Goal: Communication & Community: Participate in discussion

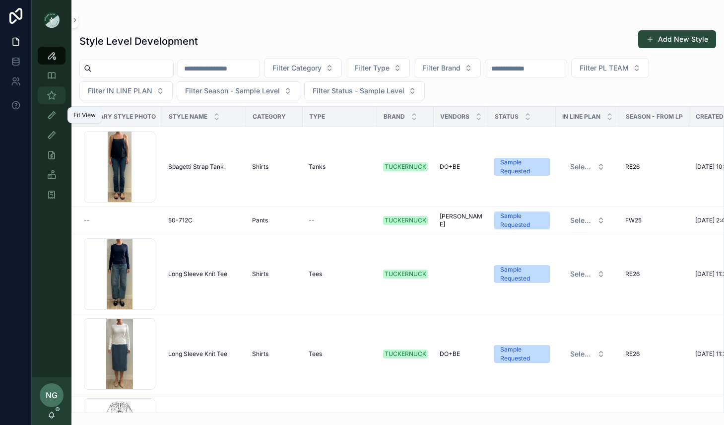
click at [49, 103] on link "Sample (MPN) View" at bounding box center [52, 95] width 28 height 18
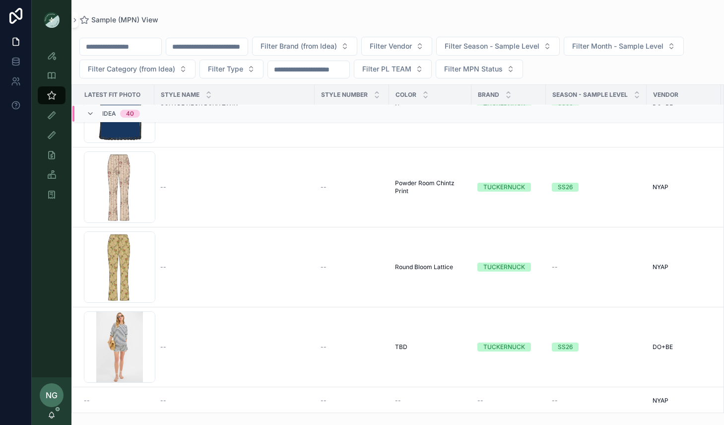
scroll to position [1965, 0]
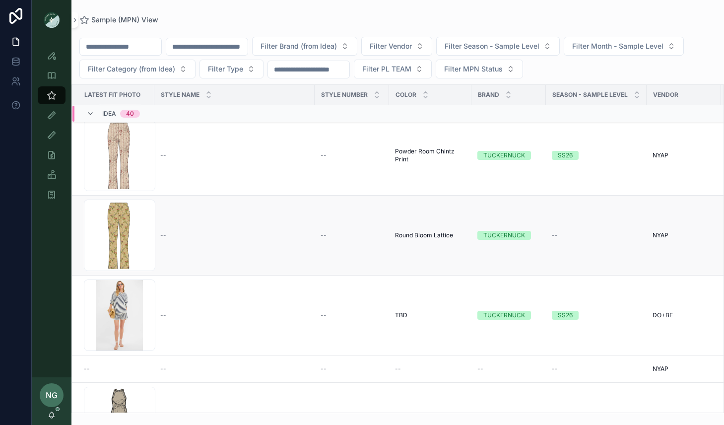
click at [261, 245] on td "--" at bounding box center [234, 235] width 160 height 80
click at [169, 225] on td "--" at bounding box center [234, 235] width 160 height 80
click at [140, 229] on div "Ashford_Round-Bloom .png" at bounding box center [119, 234] width 71 height 71
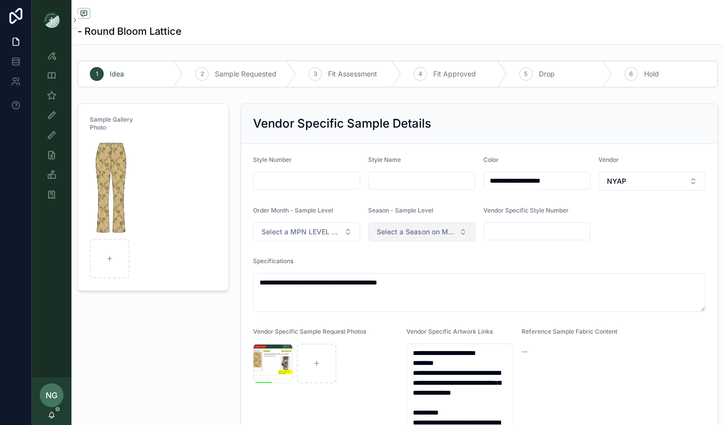
click at [412, 232] on span "Select a Season on MPN Level" at bounding box center [416, 232] width 78 height 10
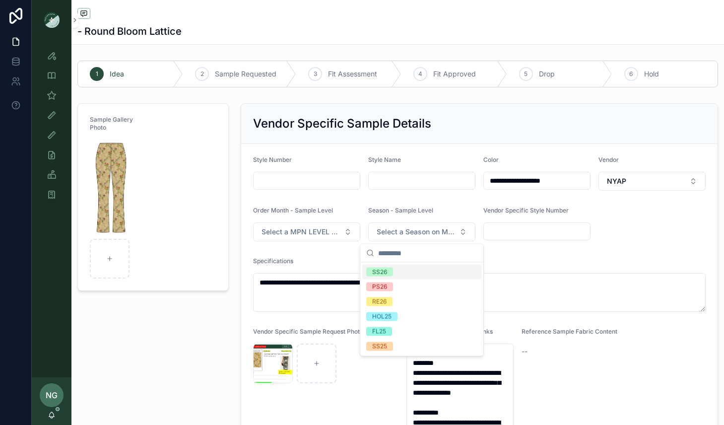
click at [400, 270] on div "SS26" at bounding box center [421, 271] width 119 height 15
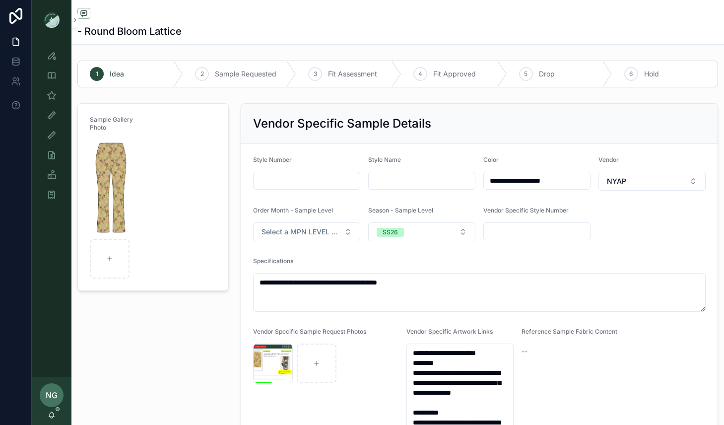
scroll to position [261, 0]
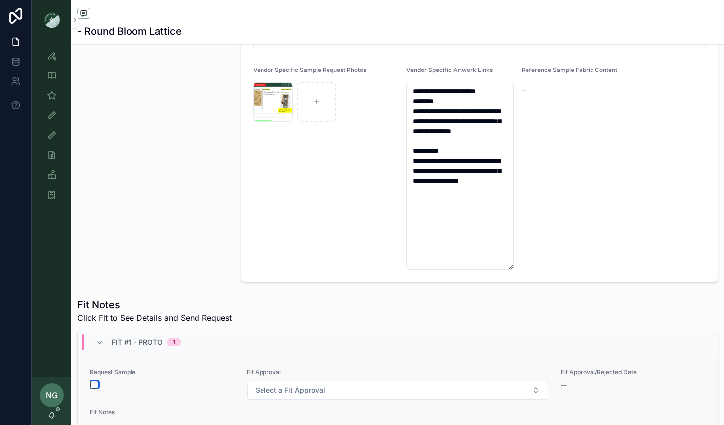
click at [93, 381] on button "scrollable content" at bounding box center [94, 385] width 8 height 8
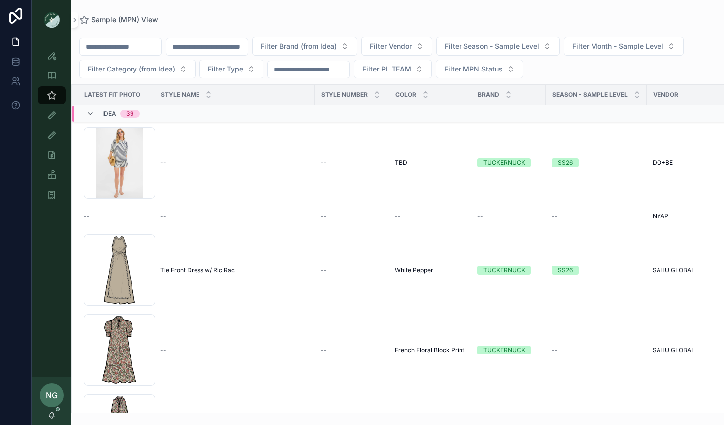
scroll to position [2151, 0]
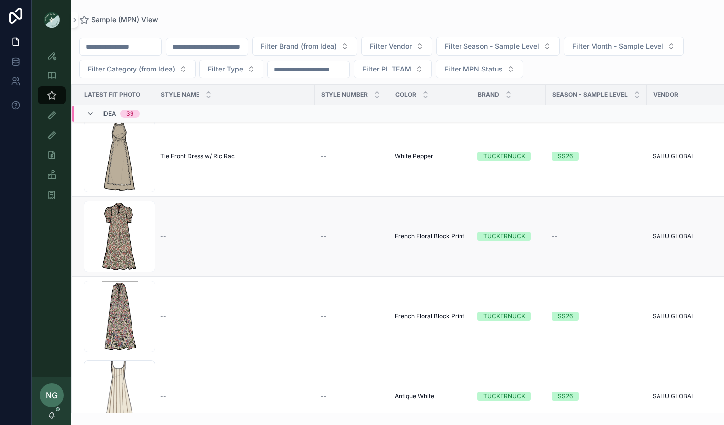
click at [212, 242] on td "--" at bounding box center [234, 236] width 160 height 80
click at [140, 231] on div "Puff-Sleeve-Maxi .png" at bounding box center [119, 235] width 71 height 71
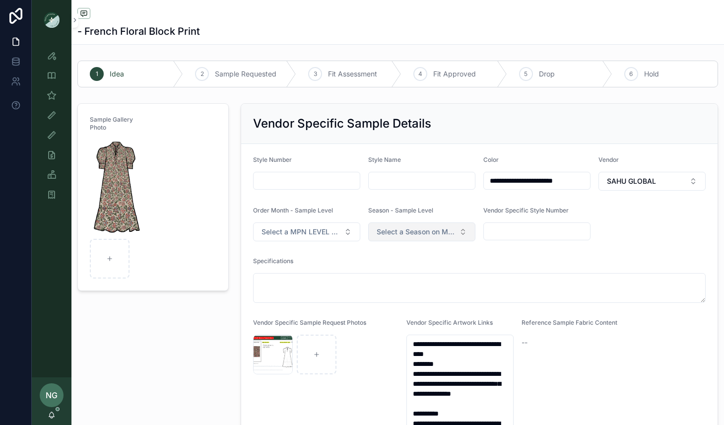
click at [419, 232] on span "Select a Season on MPN Level" at bounding box center [416, 232] width 78 height 10
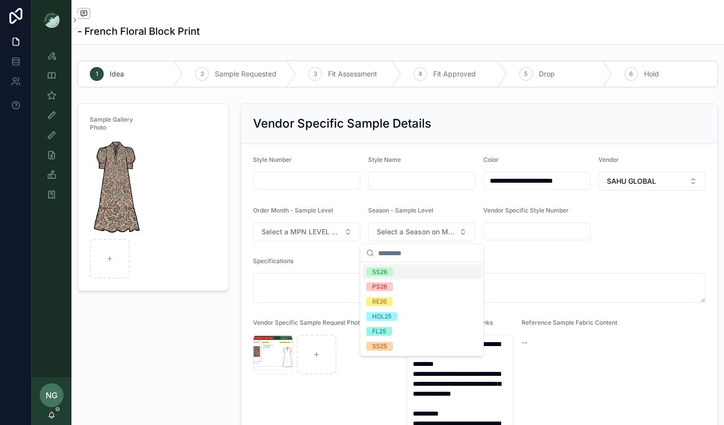
click at [400, 268] on div "SS26" at bounding box center [421, 271] width 119 height 15
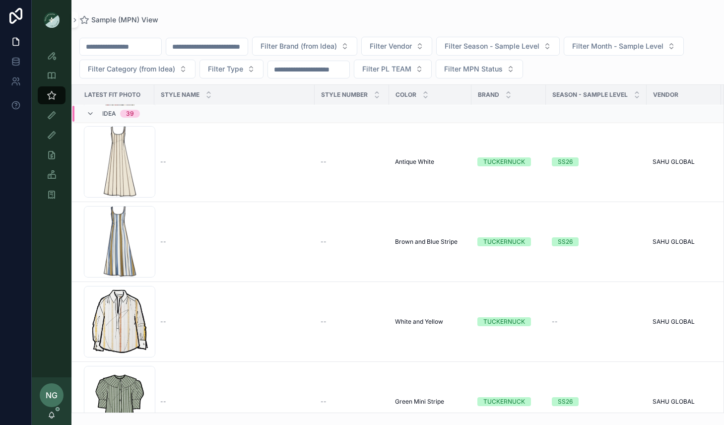
scroll to position [2388, 0]
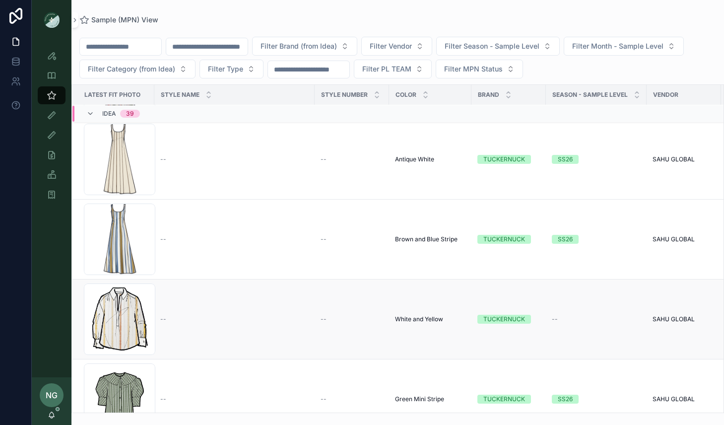
click at [179, 302] on td "--" at bounding box center [234, 319] width 160 height 80
click at [145, 304] on div "Yellow-Stripe-Popover .png" at bounding box center [119, 318] width 71 height 71
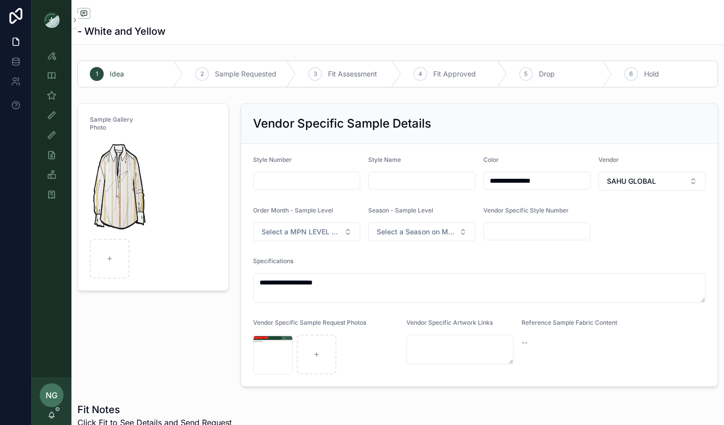
scroll to position [23, 0]
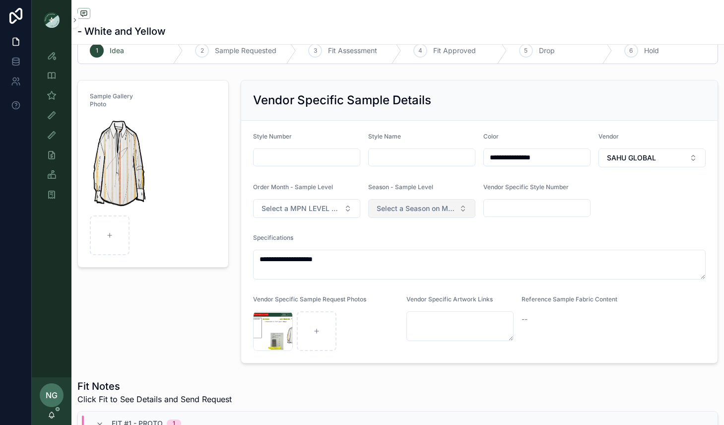
click at [421, 201] on button "Select a Season on MPN Level" at bounding box center [421, 208] width 107 height 19
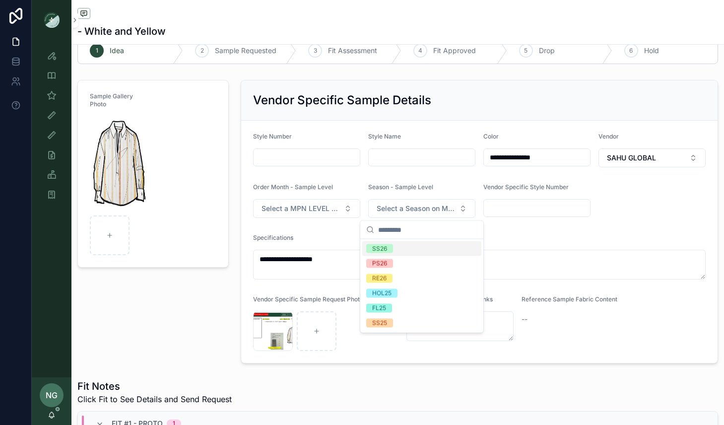
click at [399, 245] on div "SS26" at bounding box center [421, 248] width 119 height 15
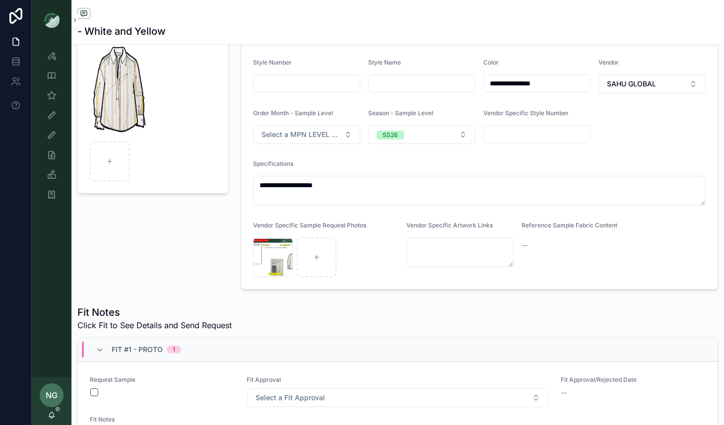
scroll to position [98, 0]
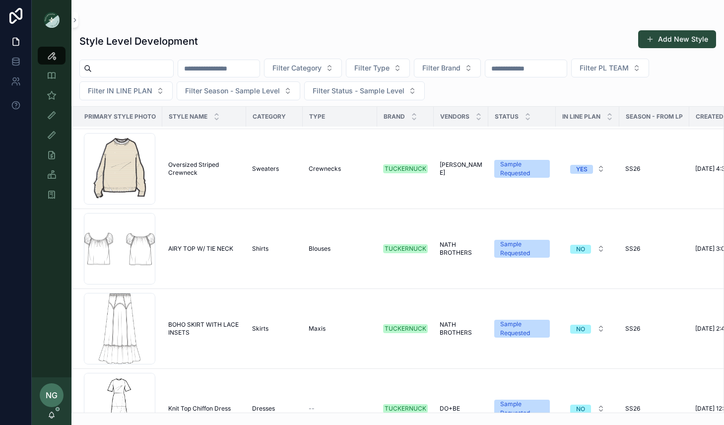
scroll to position [665, 0]
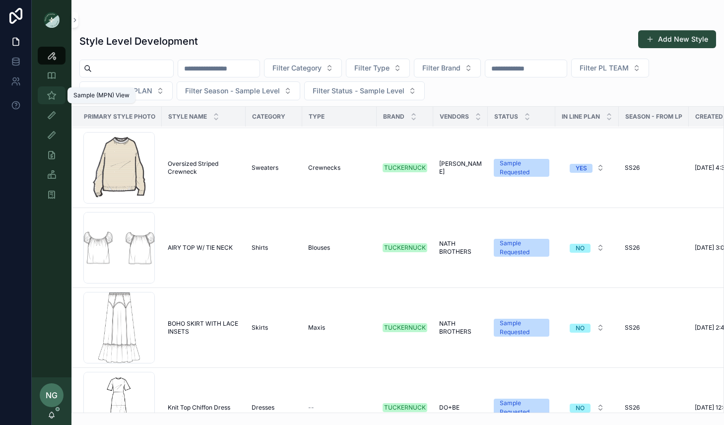
click at [46, 89] on div "Sample (MPN) View" at bounding box center [52, 95] width 16 height 16
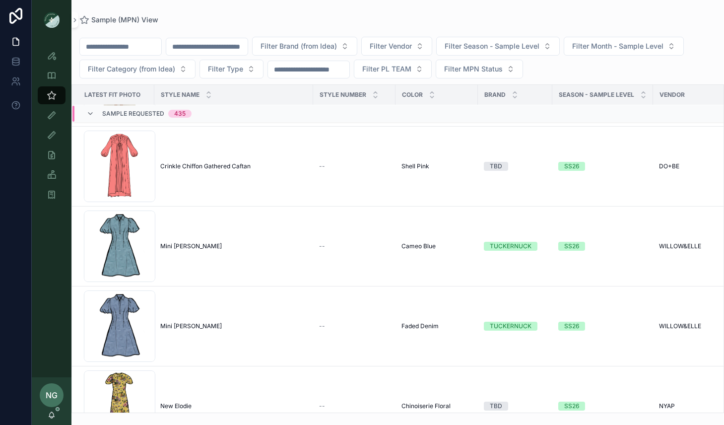
scroll to position [7193, 0]
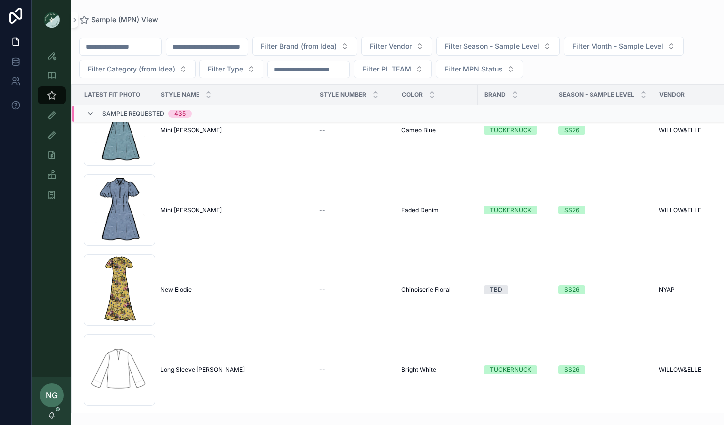
click at [234, 45] on input "scrollable content" at bounding box center [206, 47] width 81 height 14
click at [54, 93] on icon "scrollable content" at bounding box center [52, 95] width 10 height 10
click at [230, 50] on input "scrollable content" at bounding box center [206, 47] width 81 height 14
click at [46, 53] on div "Style View" at bounding box center [52, 56] width 16 height 16
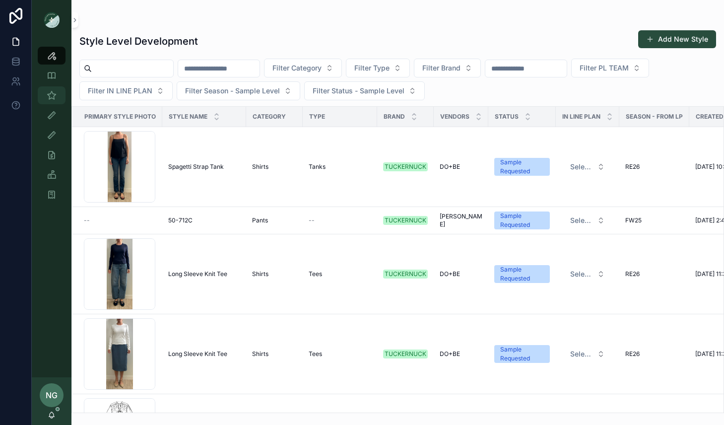
click at [48, 103] on link "Sample (MPN) View" at bounding box center [52, 95] width 28 height 18
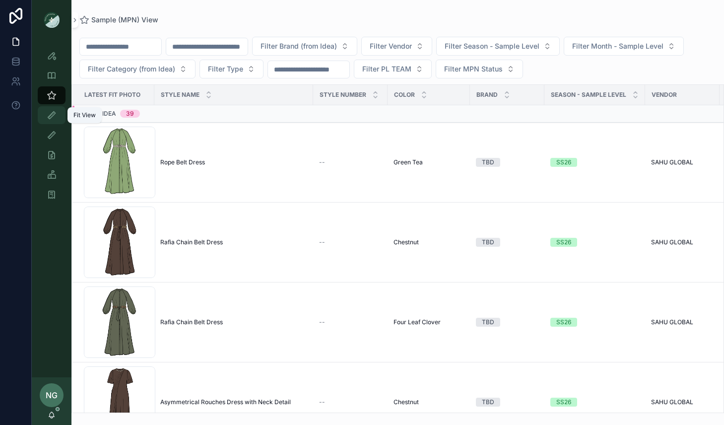
click at [55, 119] on icon "scrollable content" at bounding box center [52, 115] width 10 height 10
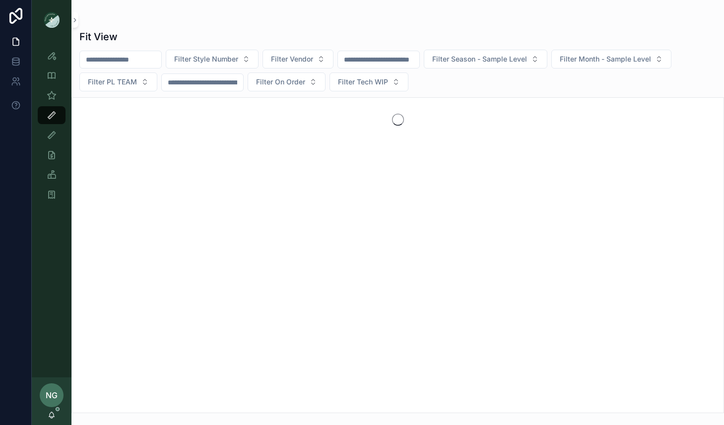
click at [124, 60] on input "scrollable content" at bounding box center [120, 60] width 81 height 14
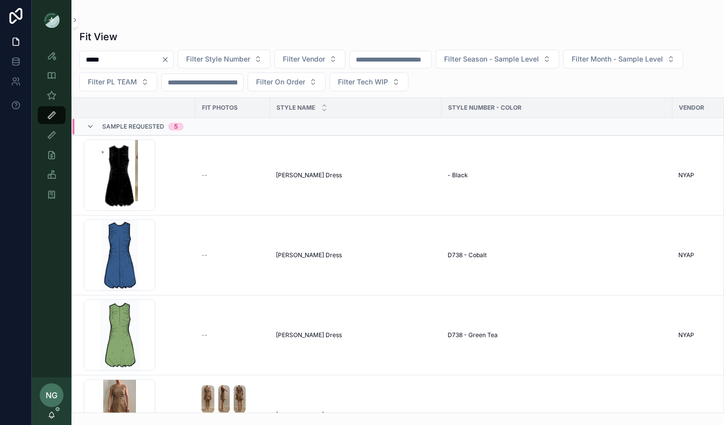
type input "*****"
click at [357, 30] on div "Fit View" at bounding box center [397, 37] width 636 height 14
click at [157, 24] on div "Fit View ***** Filter Style Number Filter Vendor Filter Season - Sample Level F…" at bounding box center [397, 218] width 652 height 389
click at [54, 59] on div "Data" at bounding box center [45, 62] width 25 height 16
click at [54, 55] on icon "scrollable content" at bounding box center [52, 56] width 10 height 10
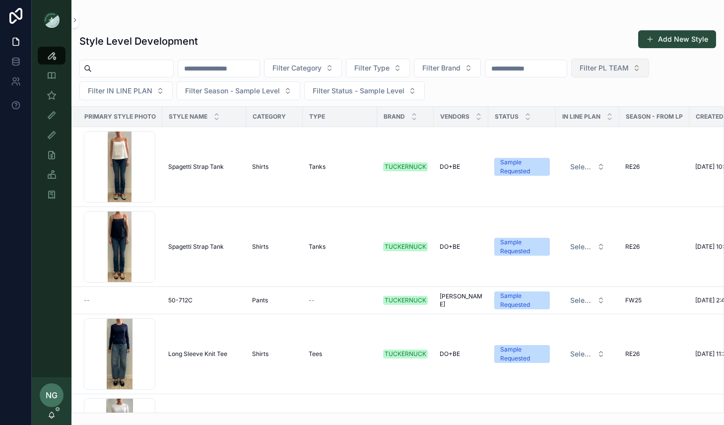
click at [629, 70] on span "Filter PL TEAM" at bounding box center [603, 68] width 49 height 10
click at [545, 71] on input "scrollable content" at bounding box center [525, 69] width 81 height 14
type input "*****"
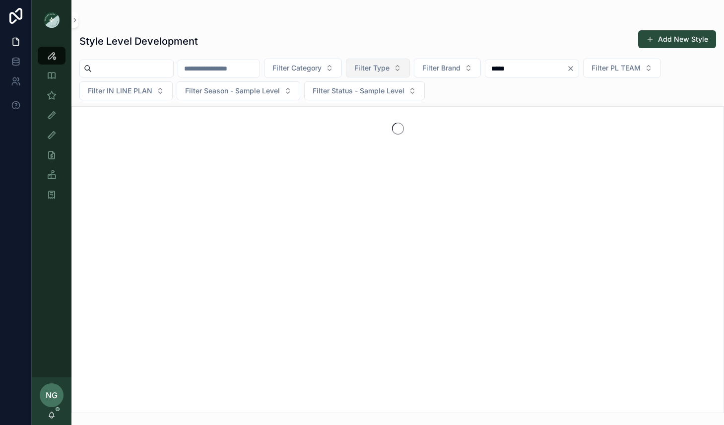
click at [410, 62] on button "Filter Type" at bounding box center [378, 68] width 64 height 19
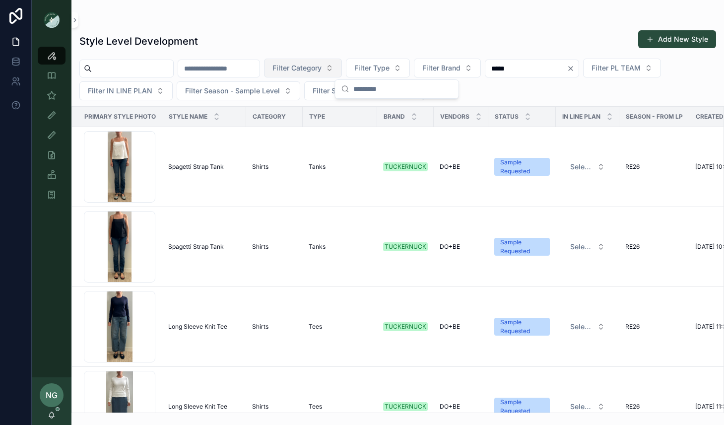
click at [320, 67] on span "Filter Category" at bounding box center [296, 68] width 49 height 10
drag, startPoint x: 399, startPoint y: 36, endPoint x: 295, endPoint y: 93, distance: 118.6
click at [396, 37] on div "Style Level Development Add New Style" at bounding box center [397, 41] width 636 height 23
click at [269, 92] on span "Filter Season - Sample Level" at bounding box center [232, 91] width 95 height 10
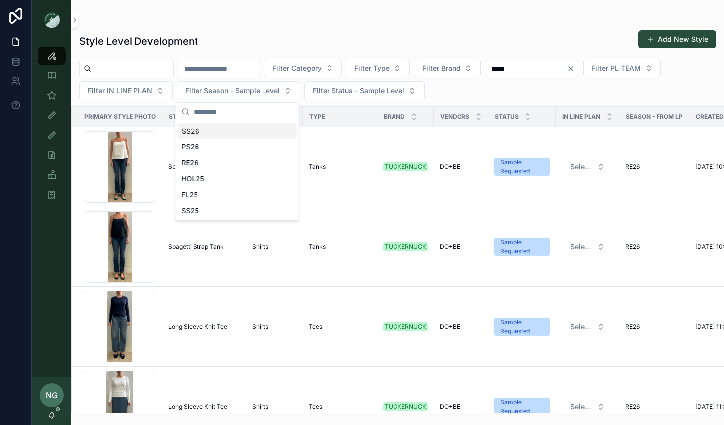
click at [254, 131] on div "SS26" at bounding box center [237, 131] width 119 height 16
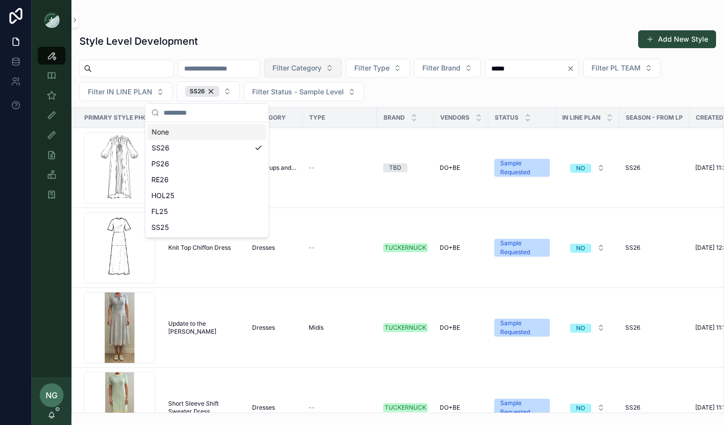
click at [321, 67] on span "Filter Category" at bounding box center [296, 68] width 49 height 10
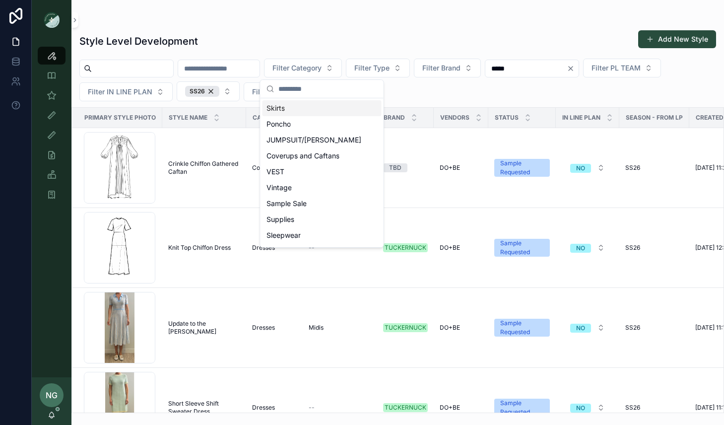
click at [362, 28] on div "Style Level Development Add New Style Filter Category Filter Type Filter Brand …" at bounding box center [397, 218] width 652 height 389
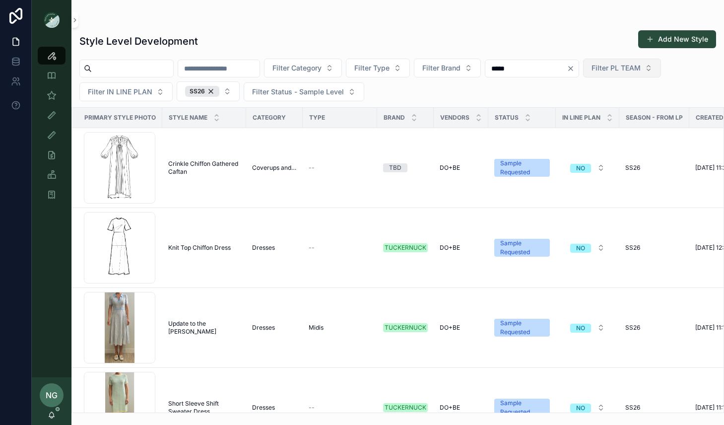
drag, startPoint x: 620, startPoint y: 66, endPoint x: 623, endPoint y: 71, distance: 5.1
click at [620, 68] on span "Filter PL TEAM" at bounding box center [615, 68] width 49 height 10
click at [615, 109] on div "DC" at bounding box center [650, 108] width 119 height 16
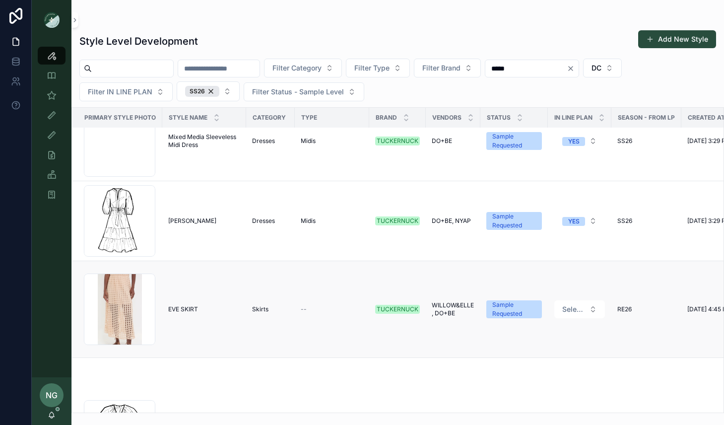
scroll to position [4506, 0]
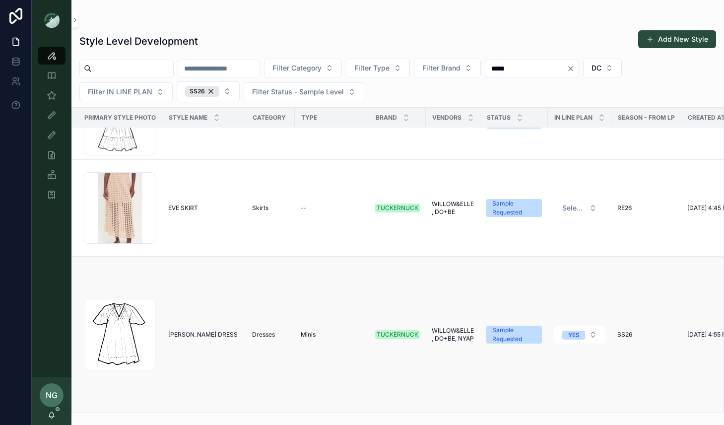
click at [239, 345] on td "FINN DRESS FINN DRESS" at bounding box center [204, 334] width 84 height 156
click at [140, 331] on div "Finn-mini .png" at bounding box center [119, 334] width 71 height 71
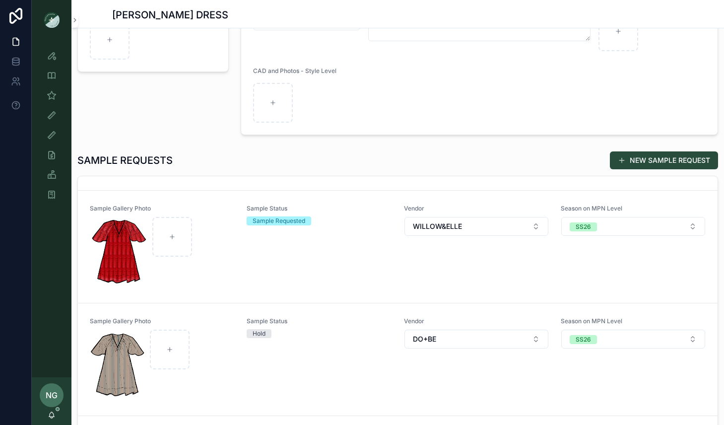
scroll to position [607, 0]
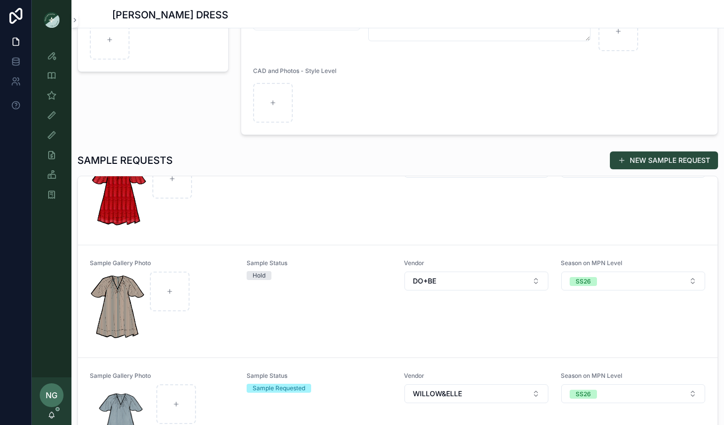
click at [356, 289] on div "Sample Status Hold" at bounding box center [319, 301] width 145 height 84
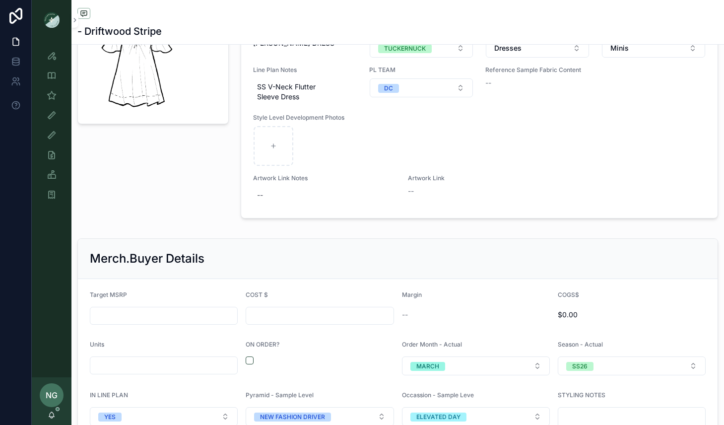
scroll to position [1102, 0]
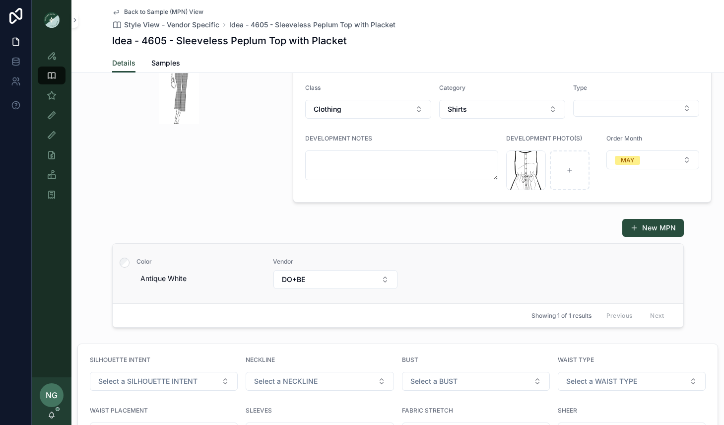
scroll to position [64, 0]
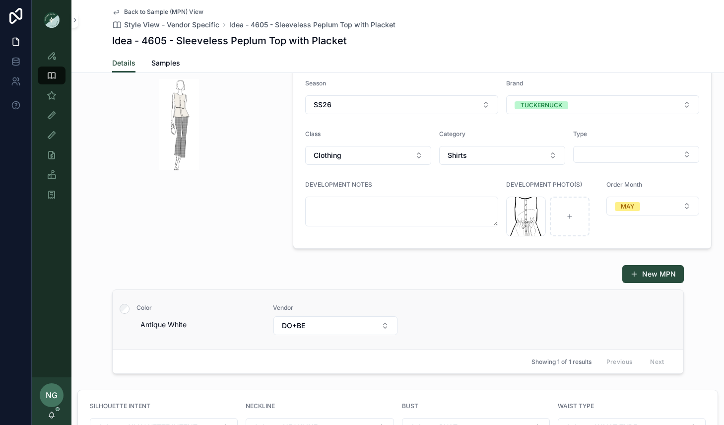
click at [532, 319] on div "Color Antique White Vendor DO+BE" at bounding box center [398, 320] width 547 height 32
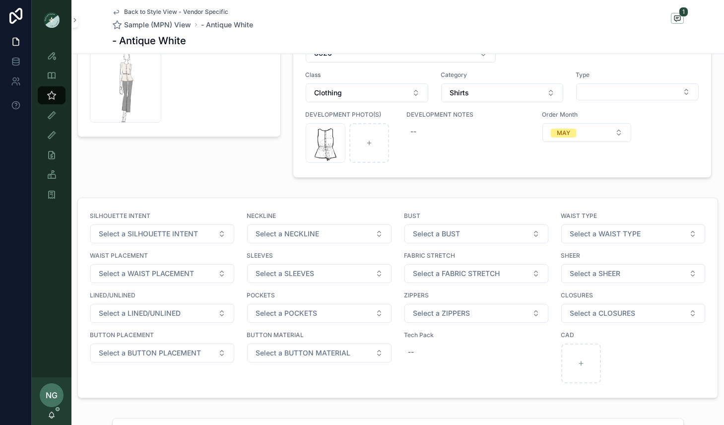
scroll to position [716, 0]
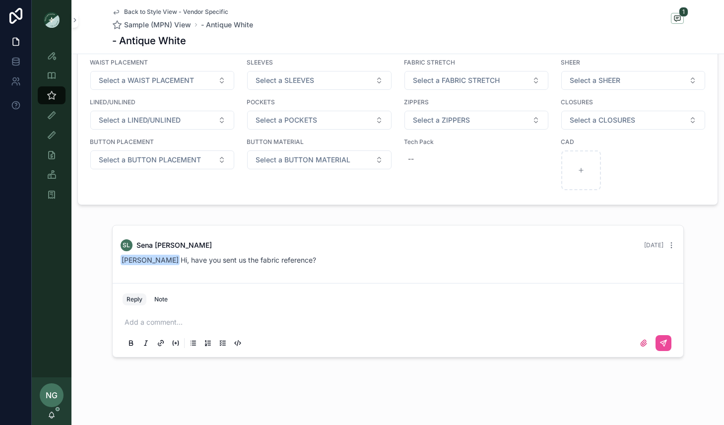
click at [528, 327] on div "Add a comment..." at bounding box center [398, 332] width 551 height 42
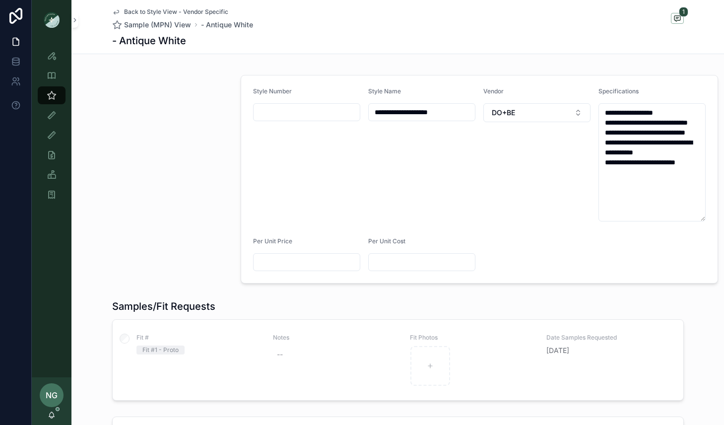
scroll to position [0, 0]
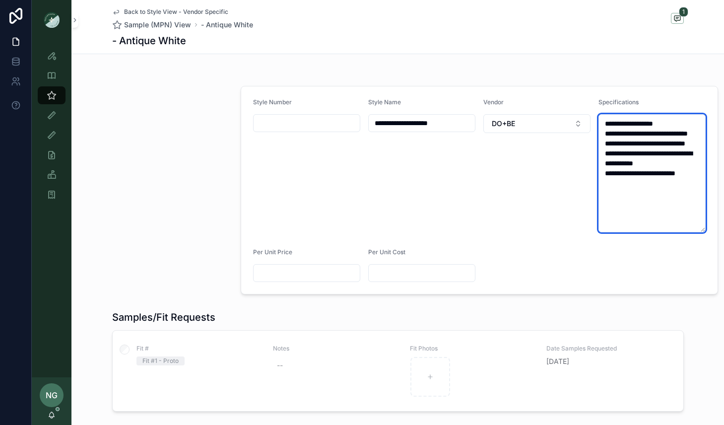
drag, startPoint x: 700, startPoint y: 193, endPoint x: 601, endPoint y: 194, distance: 98.7
click at [601, 194] on textarea "**********" at bounding box center [651, 173] width 107 height 118
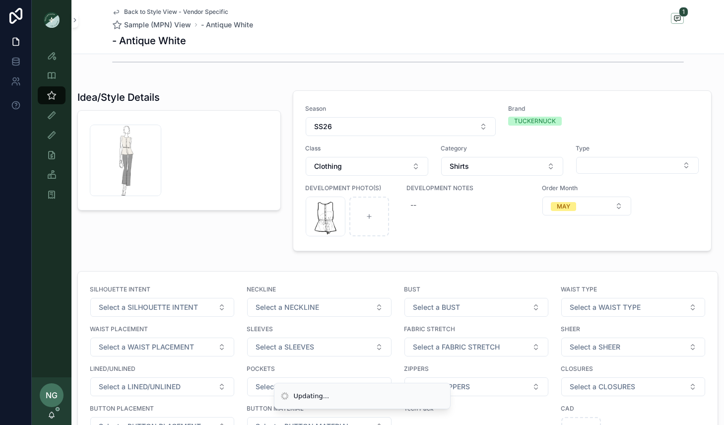
scroll to position [706, 0]
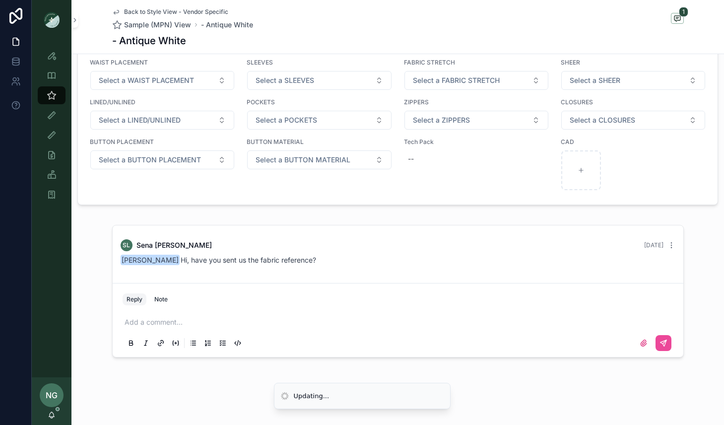
type textarea "**********"
click at [295, 307] on div "Add a comment..." at bounding box center [398, 332] width 563 height 50
click at [284, 317] on p "scrollable content" at bounding box center [400, 322] width 551 height 10
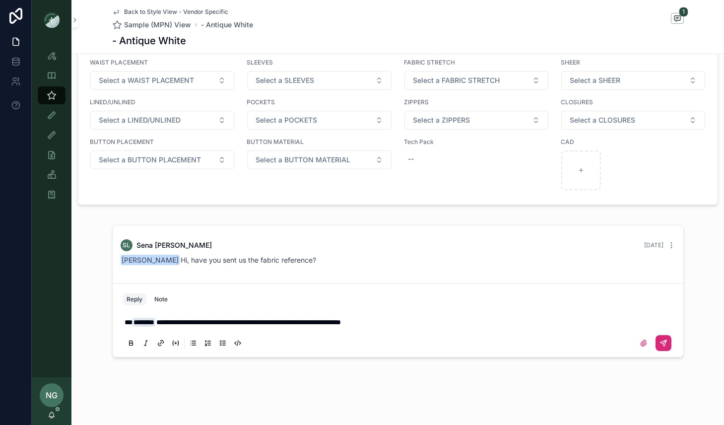
click at [657, 337] on button "scrollable content" at bounding box center [663, 343] width 16 height 16
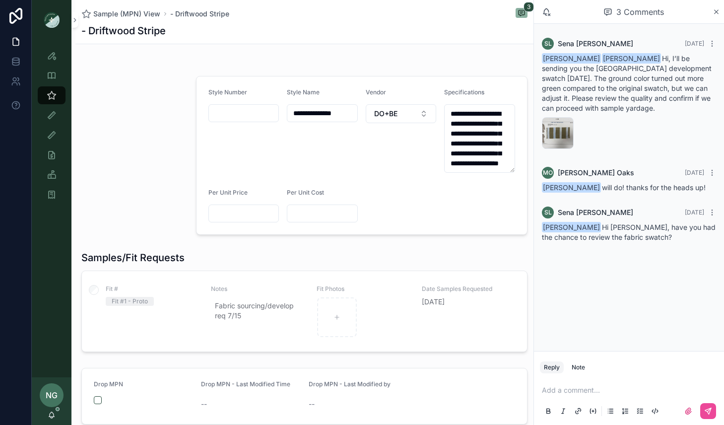
click at [610, 385] on p "scrollable content" at bounding box center [631, 390] width 178 height 10
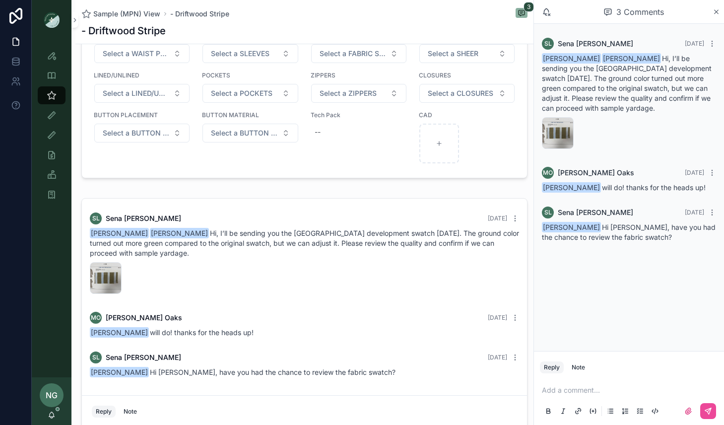
scroll to position [847, 0]
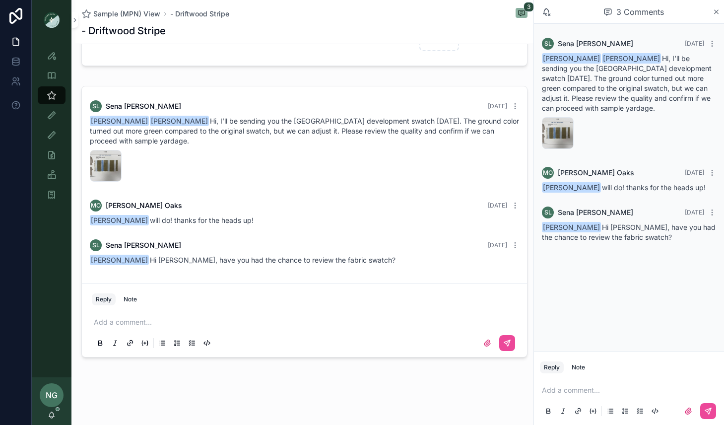
click at [277, 320] on p "scrollable content" at bounding box center [306, 322] width 425 height 10
click at [489, 340] on icon "scrollable content" at bounding box center [487, 343] width 6 height 6
click at [0, 0] on input "scrollable content" at bounding box center [0, 0] width 0 height 0
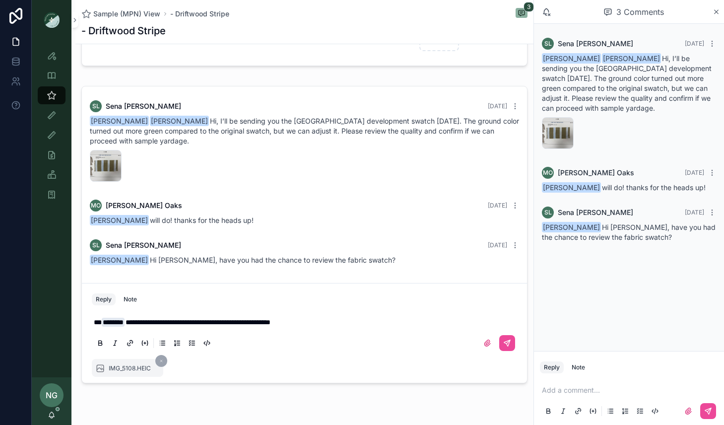
click at [160, 361] on icon "scrollable content" at bounding box center [161, 361] width 4 height 4
click at [490, 343] on icon "scrollable content" at bounding box center [487, 343] width 8 height 8
click at [0, 0] on input "scrollable content" at bounding box center [0, 0] width 0 height 0
drag, startPoint x: 509, startPoint y: 340, endPoint x: 501, endPoint y: 342, distance: 7.7
click at [509, 340] on icon "scrollable content" at bounding box center [507, 343] width 8 height 8
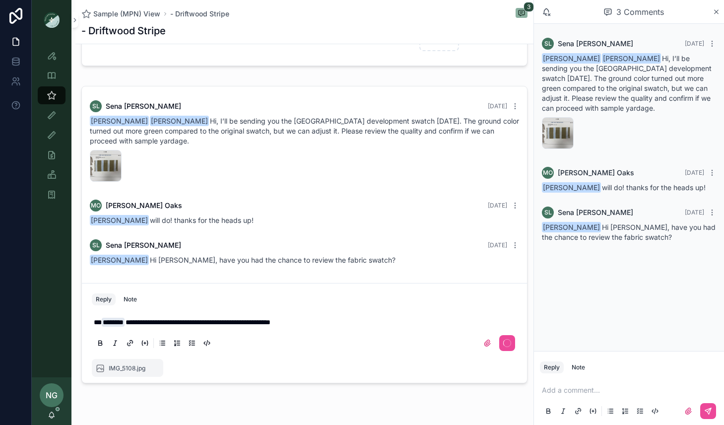
scroll to position [894, 0]
